Goal: Information Seeking & Learning: Learn about a topic

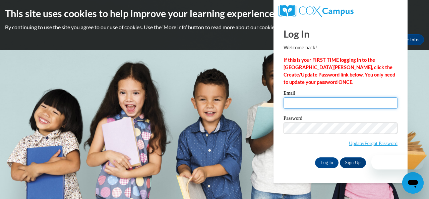
click at [307, 103] on input "Email" at bounding box center [340, 102] width 114 height 11
type input "arielbholmes@gmail.com"
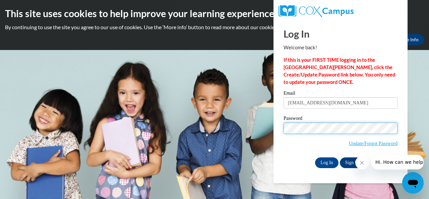
click at [315, 157] on input "Log In" at bounding box center [326, 162] width 23 height 11
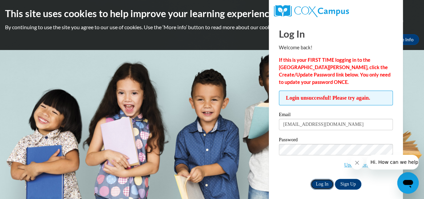
click at [327, 183] on input "Log In" at bounding box center [321, 184] width 23 height 11
click at [316, 183] on input "Log In" at bounding box center [321, 184] width 23 height 11
click at [317, 183] on input "Log In" at bounding box center [321, 184] width 23 height 11
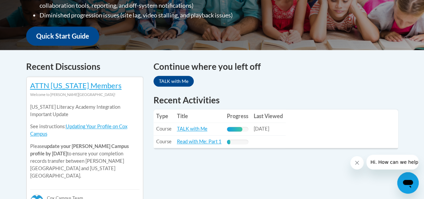
scroll to position [249, 0]
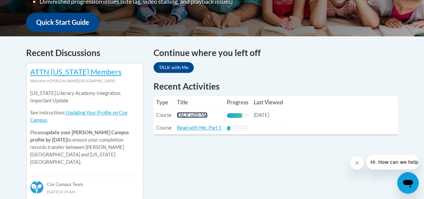
click at [195, 117] on link "TALK with Me" at bounding box center [192, 115] width 30 height 6
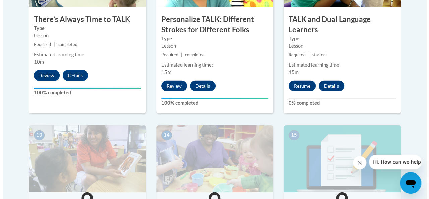
scroll to position [825, 0]
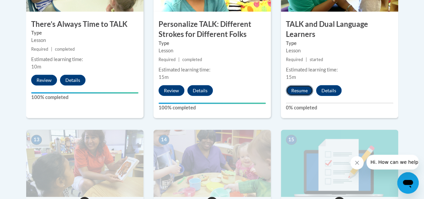
click at [301, 88] on button "Resume" at bounding box center [299, 90] width 27 height 11
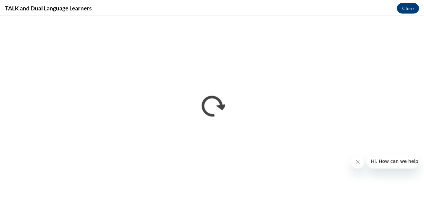
scroll to position [0, 0]
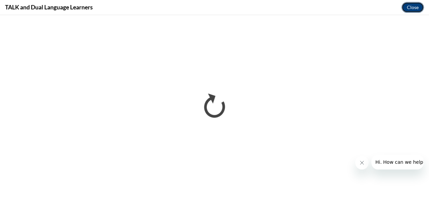
click at [419, 9] on button "Close" at bounding box center [412, 7] width 22 height 11
